Goal: Check status: Check status

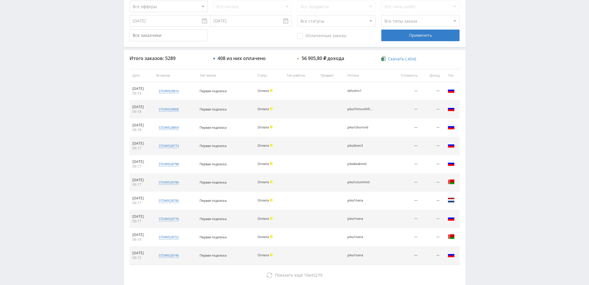
scroll to position [200, 0]
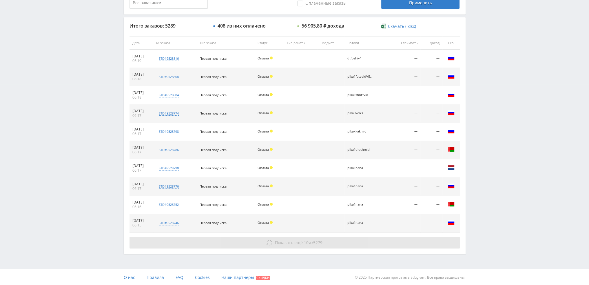
click at [288, 244] on span "Показать ещё" at bounding box center [289, 243] width 28 height 6
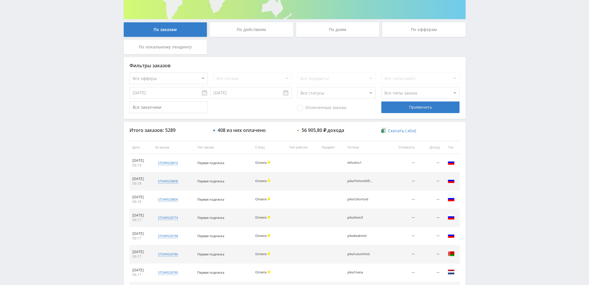
scroll to position [35, 0]
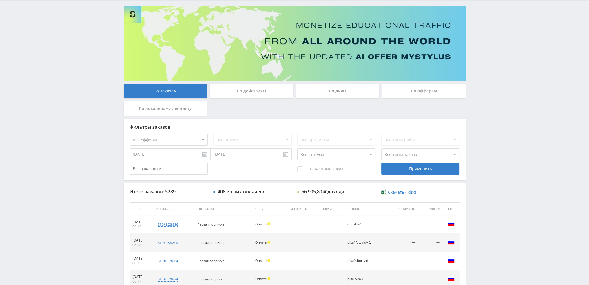
click at [338, 89] on div "По дням" at bounding box center [337, 91] width 83 height 14
click at [0, 0] on input "По дням" at bounding box center [0, 0] width 0 height 0
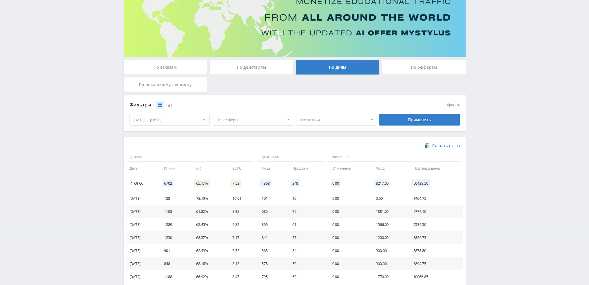
scroll to position [58, 0]
click at [252, 113] on div "Все офферы Все офферы MyStylus MyStylus - Revshare Кампус AI Studybay Автор24 S…" at bounding box center [252, 120] width 83 height 16
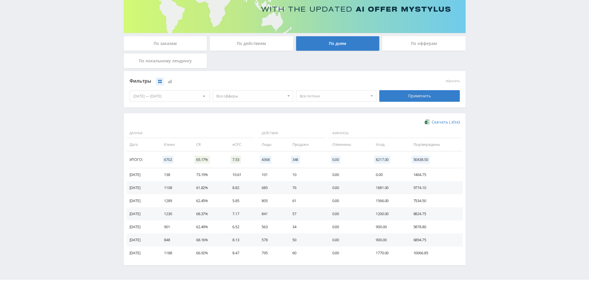
scroll to position [94, 0]
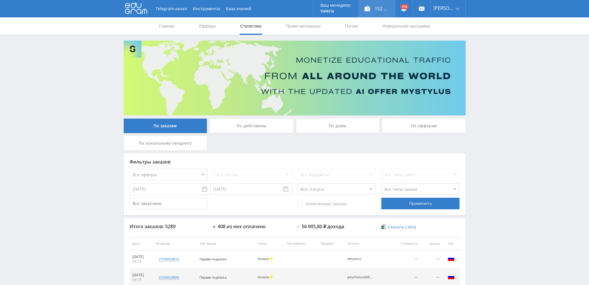
click at [385, 6] on div "152 058,00 ₽" at bounding box center [377, 8] width 36 height 17
